Goal: Task Accomplishment & Management: Manage account settings

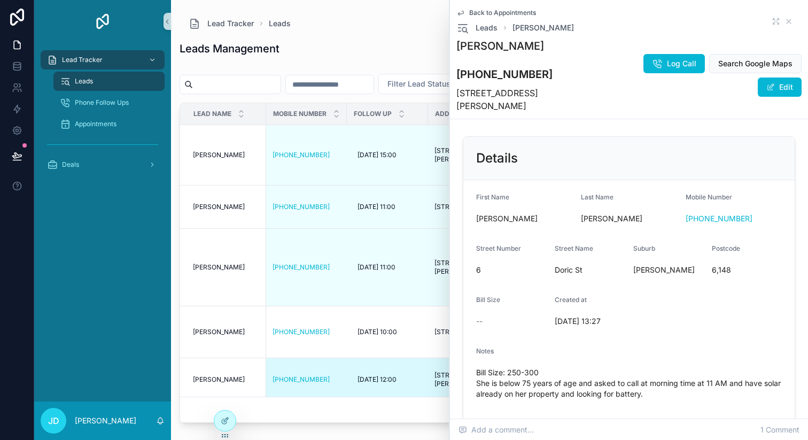
scroll to position [449, 0]
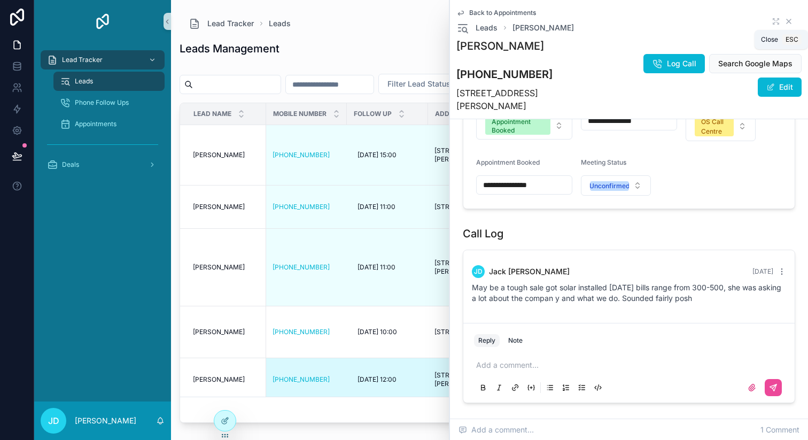
click at [791, 19] on icon "scrollable content" at bounding box center [788, 21] width 9 height 9
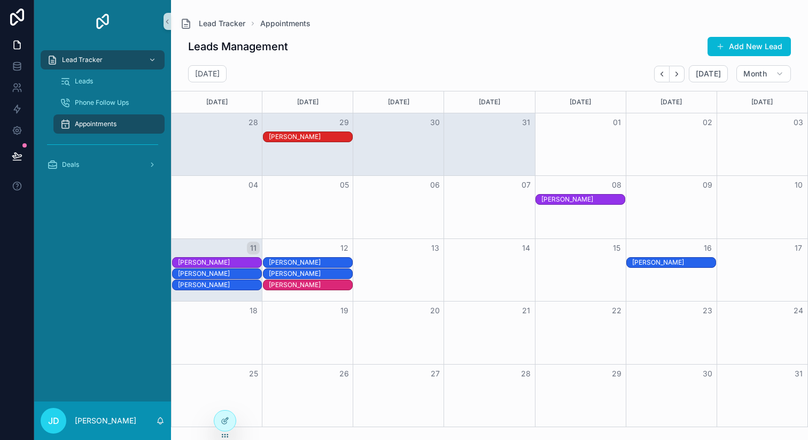
click at [572, 201] on div "[PERSON_NAME]" at bounding box center [582, 199] width 83 height 9
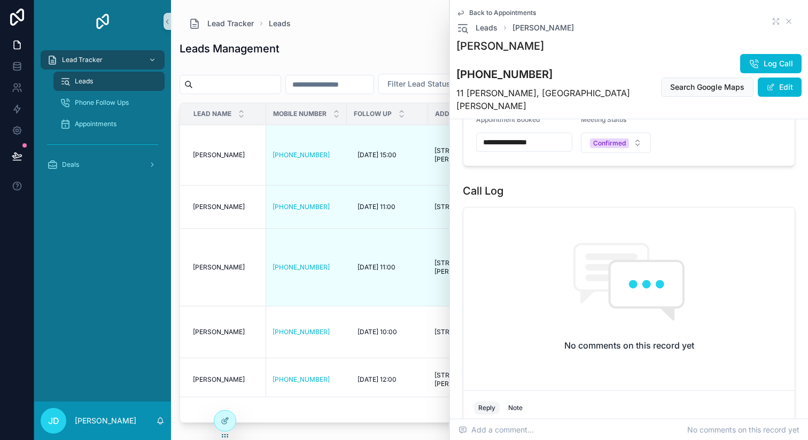
scroll to position [523, 0]
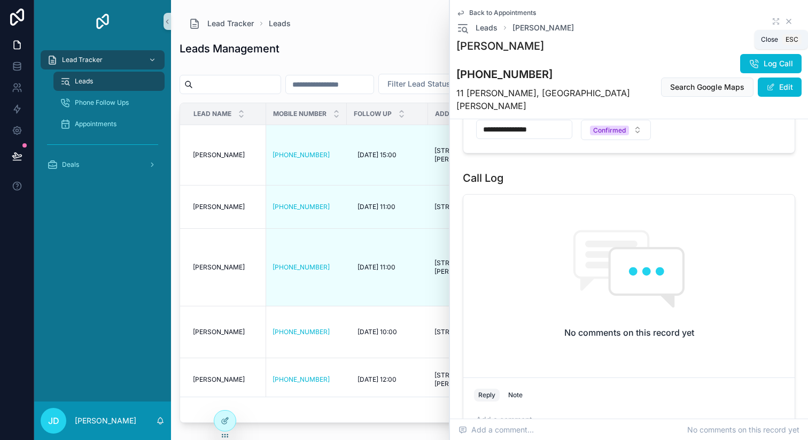
click at [789, 24] on icon "scrollable content" at bounding box center [788, 21] width 9 height 9
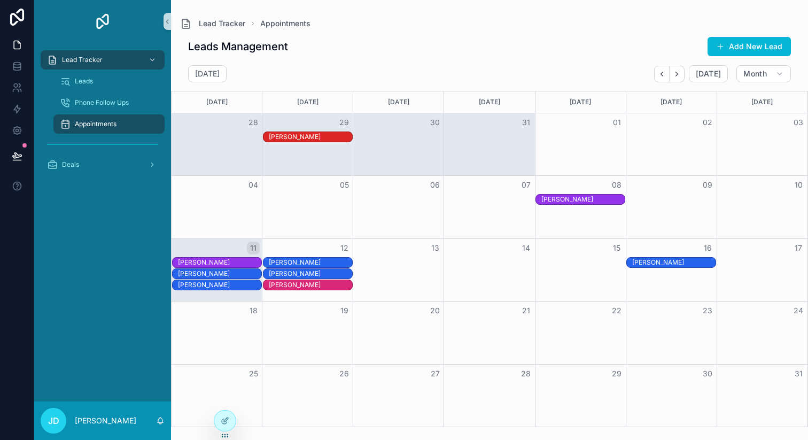
click at [210, 263] on div "[PERSON_NAME]" at bounding box center [219, 262] width 83 height 9
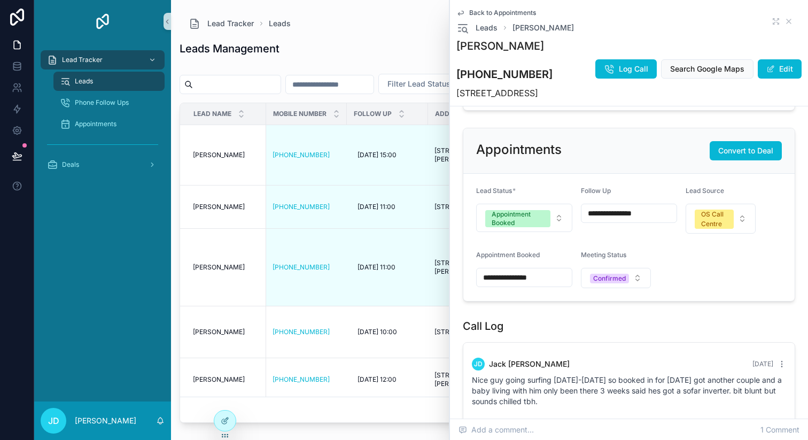
scroll to position [378, 0]
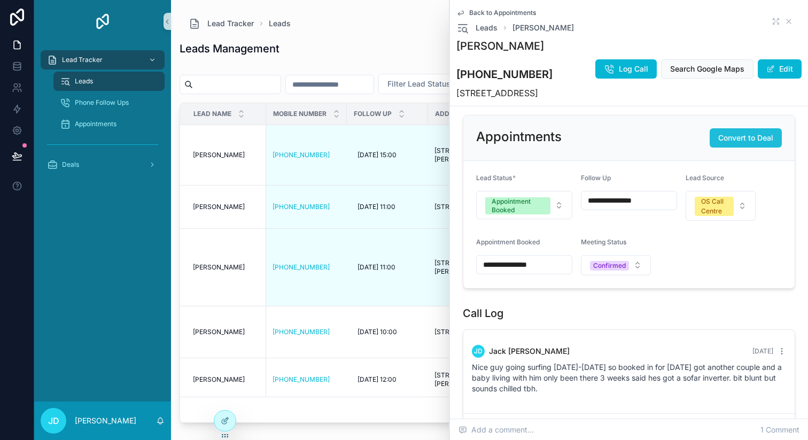
click at [735, 128] on button "Convert to Deal" at bounding box center [745, 137] width 72 height 19
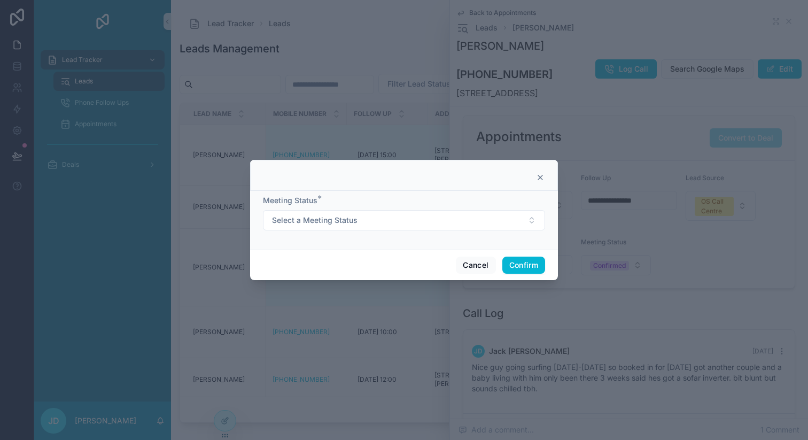
click at [331, 230] on form "Meeting Status * Select a Meeting Status" at bounding box center [404, 218] width 282 height 46
click at [333, 222] on span "Select a Meeting Status" at bounding box center [314, 220] width 85 height 11
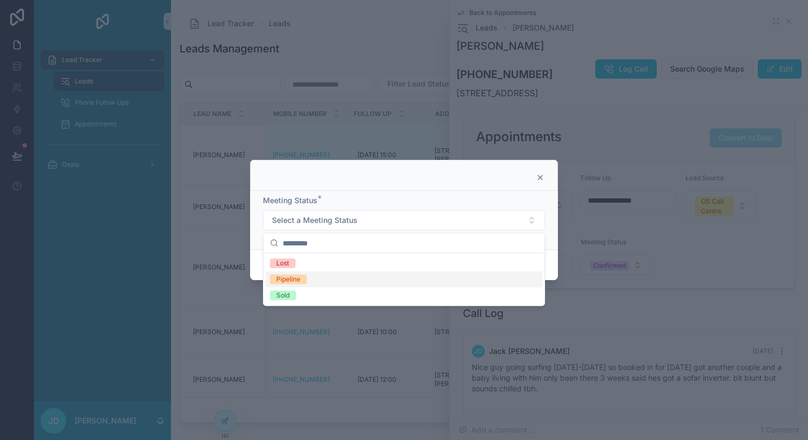
click at [298, 282] on div "Pipeline" at bounding box center [288, 280] width 24 height 10
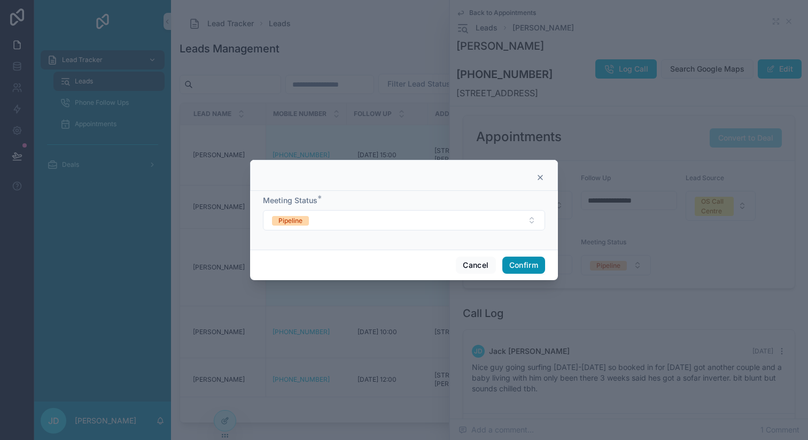
click at [524, 260] on button "Confirm" at bounding box center [523, 264] width 43 height 17
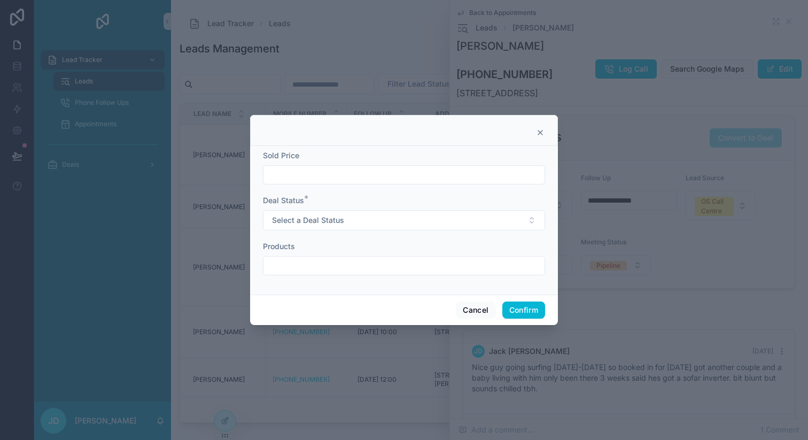
click at [324, 175] on input "text" at bounding box center [403, 174] width 281 height 15
type input "*********"
click at [307, 223] on span "Select a Deal Status" at bounding box center [308, 220] width 72 height 11
click at [293, 280] on div "Pipeline" at bounding box center [288, 280] width 24 height 10
click at [296, 266] on input "text" at bounding box center [403, 265] width 281 height 15
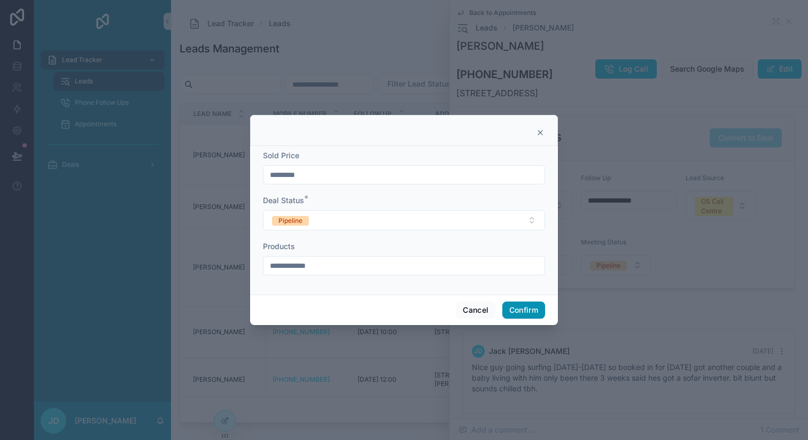
type input "**********"
click at [512, 309] on button "Confirm" at bounding box center [523, 309] width 43 height 17
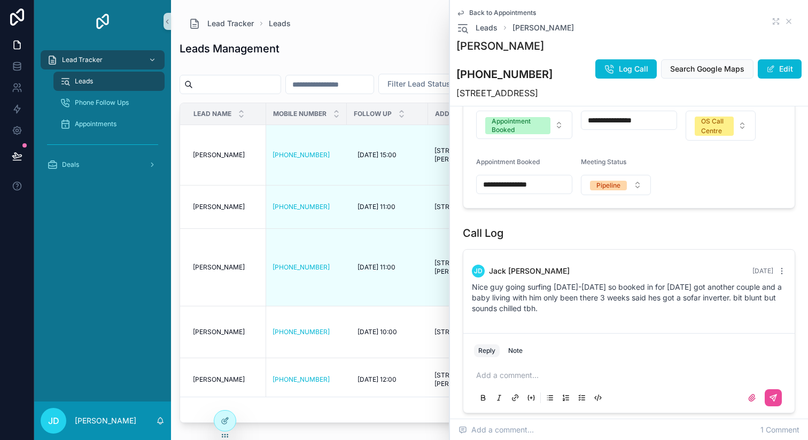
scroll to position [514, 0]
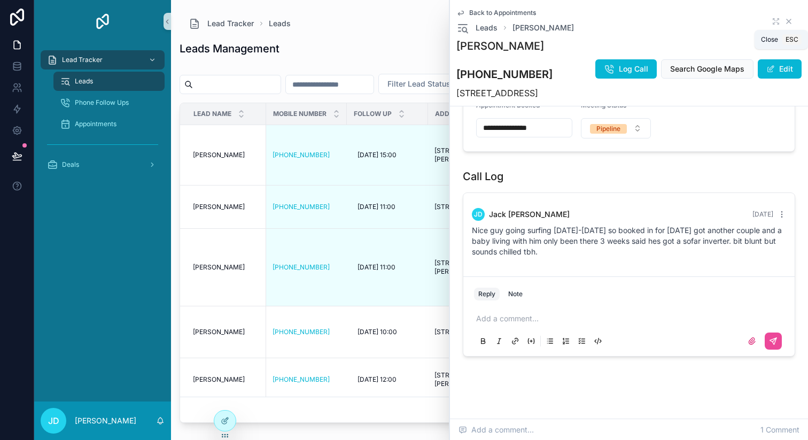
click at [791, 19] on icon "scrollable content" at bounding box center [788, 21] width 9 height 9
